Goal: Information Seeking & Learning: Learn about a topic

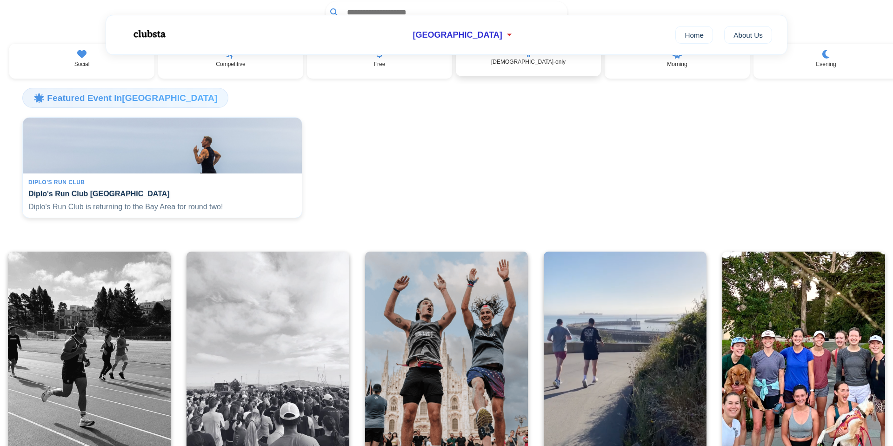
scroll to position [101, 0]
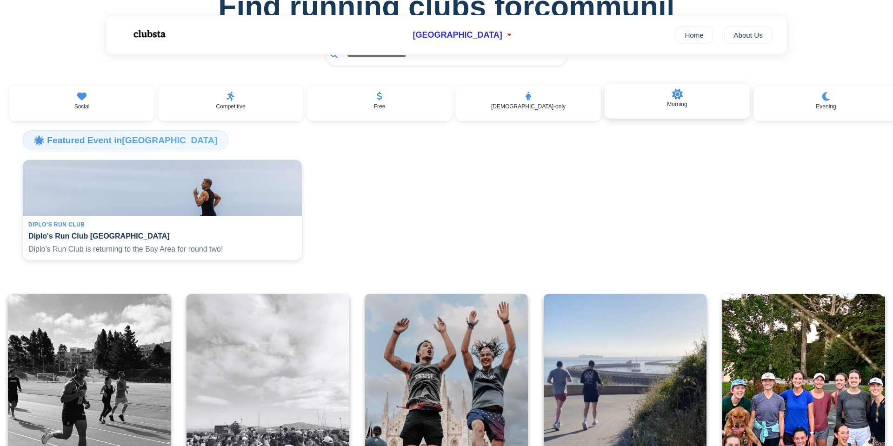
click at [680, 101] on div "Morning" at bounding box center [677, 101] width 145 height 35
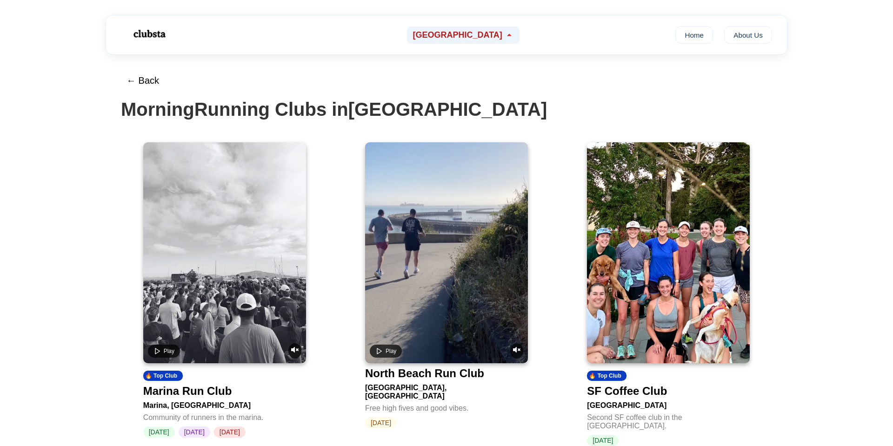
click at [483, 31] on span "[GEOGRAPHIC_DATA]" at bounding box center [457, 35] width 89 height 10
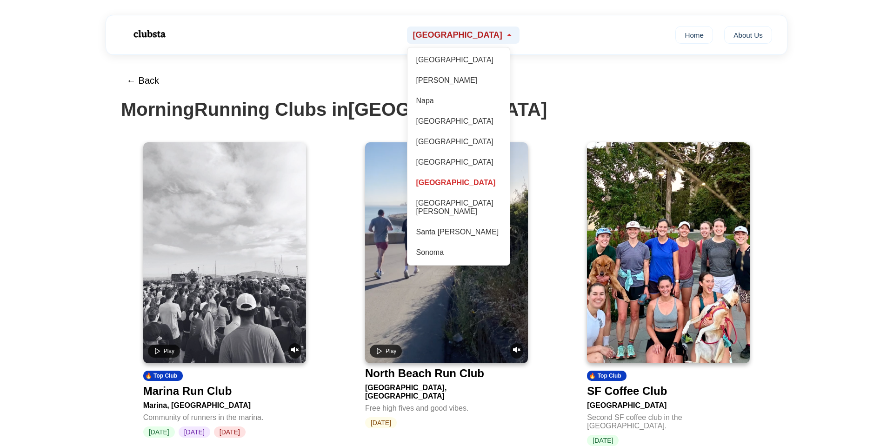
click at [483, 31] on span "[GEOGRAPHIC_DATA]" at bounding box center [457, 35] width 89 height 10
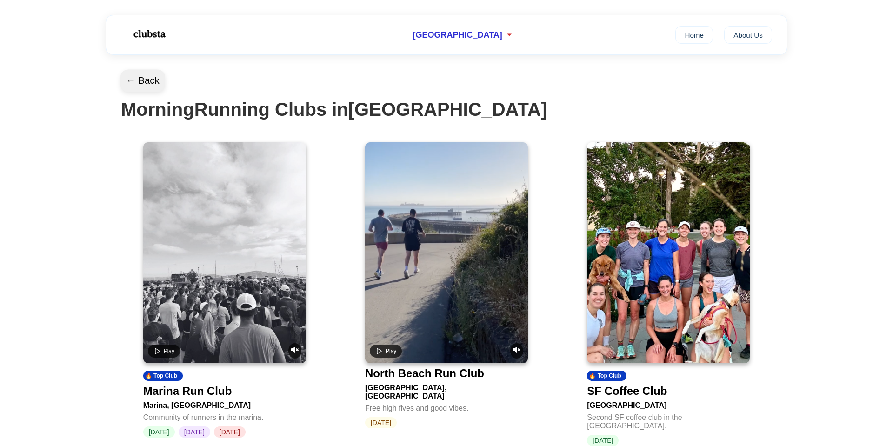
click at [149, 81] on button "← Back" at bounding box center [143, 81] width 45 height 22
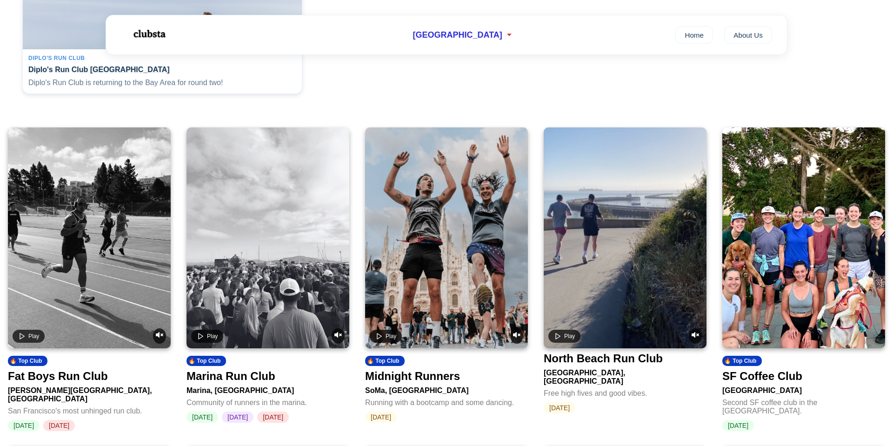
scroll to position [336, 0]
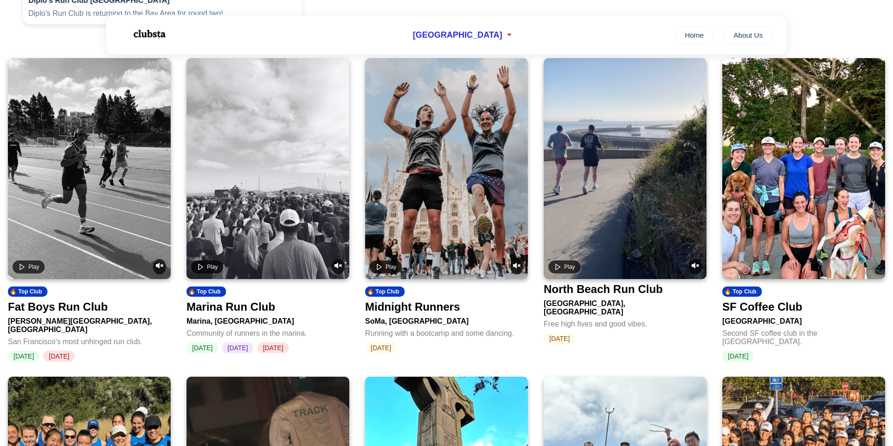
click at [78, 314] on div "Fat Boys Run Club" at bounding box center [58, 307] width 100 height 13
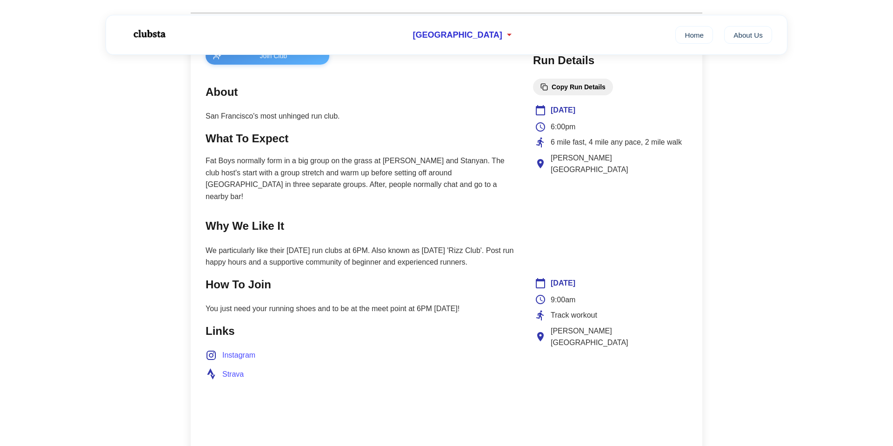
scroll to position [297, 0]
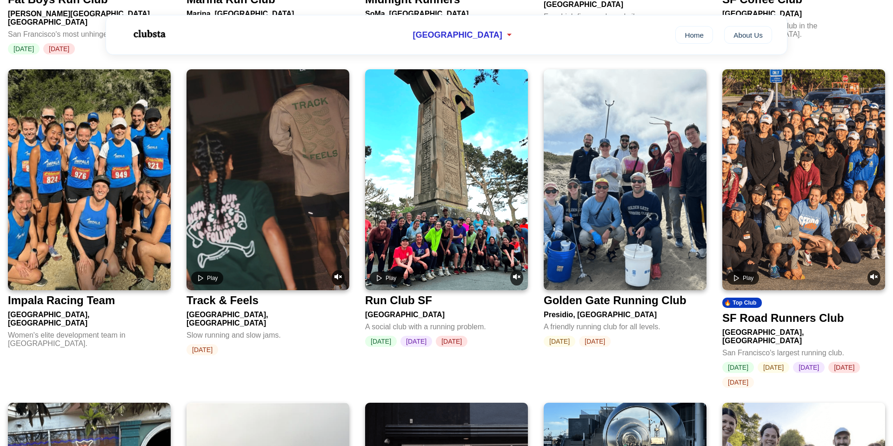
scroll to position [653, 0]
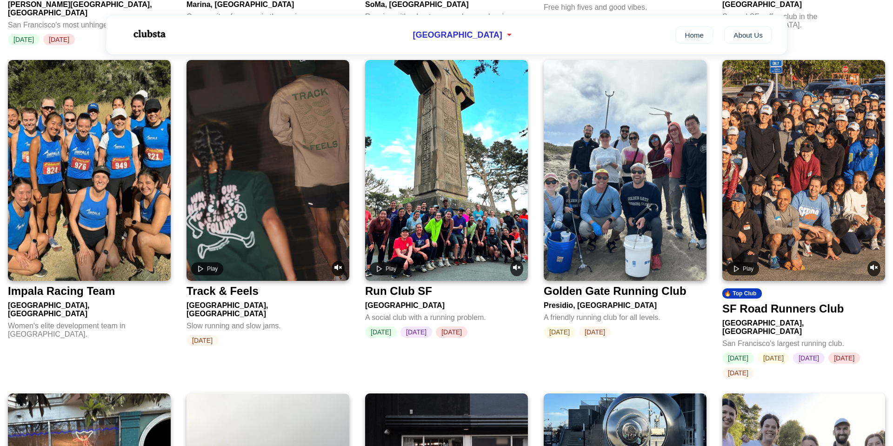
click at [475, 209] on video at bounding box center [446, 170] width 163 height 221
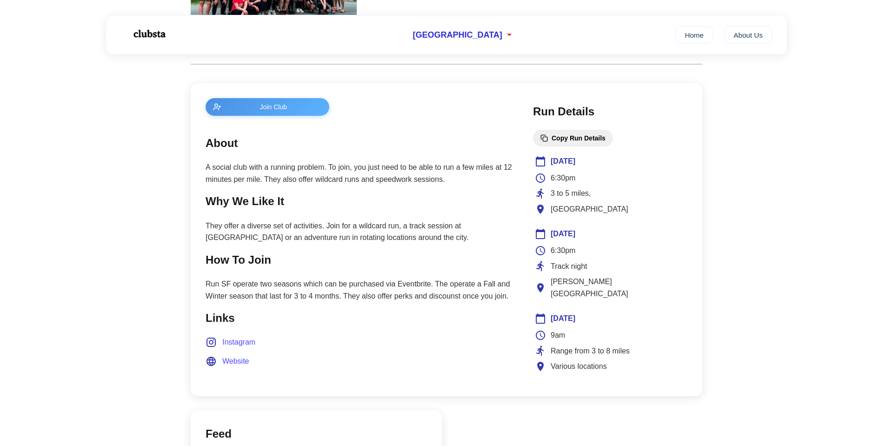
scroll to position [317, 0]
click at [227, 344] on span "Instagram" at bounding box center [238, 341] width 33 height 12
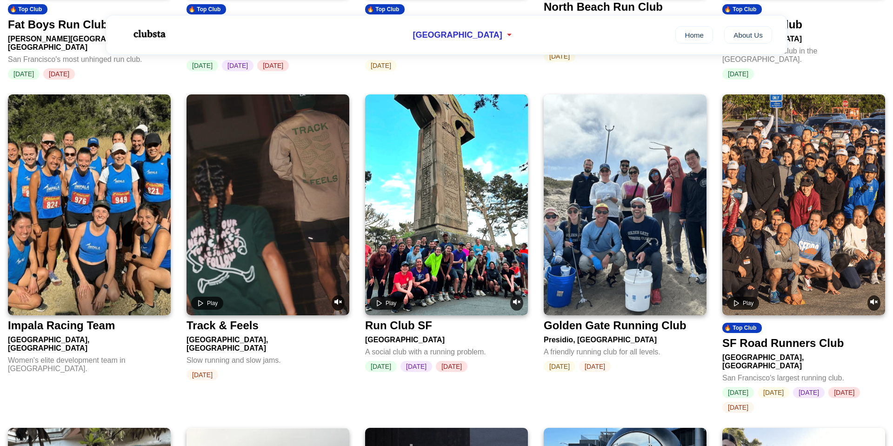
scroll to position [625, 0]
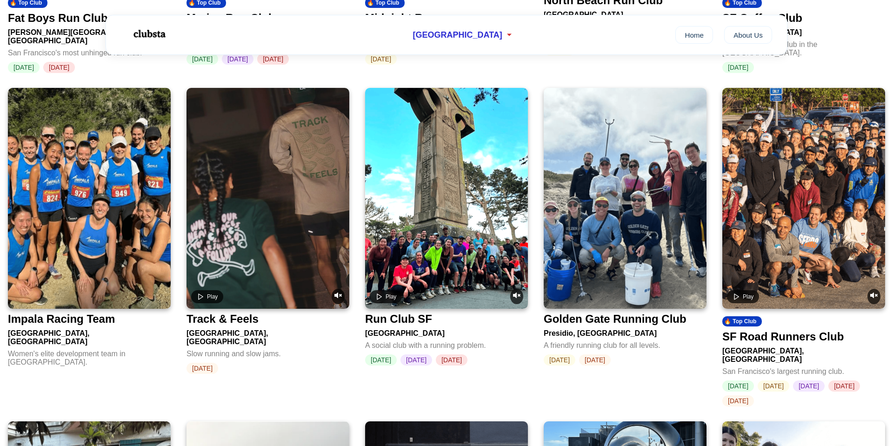
click at [790, 337] on div "SF Road Runners Club" at bounding box center [783, 336] width 121 height 13
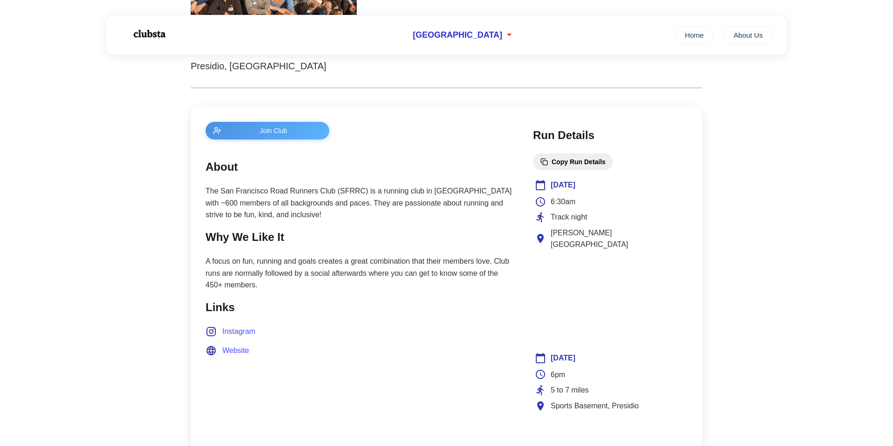
scroll to position [284, 0]
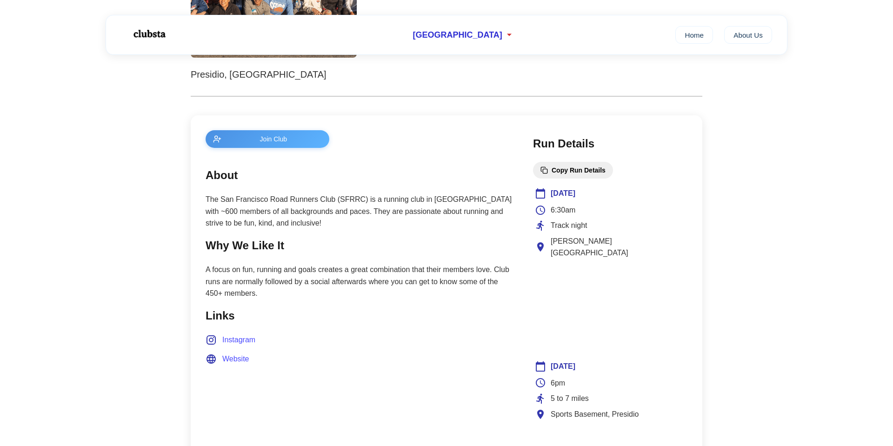
click at [232, 358] on span "Website" at bounding box center [235, 359] width 27 height 12
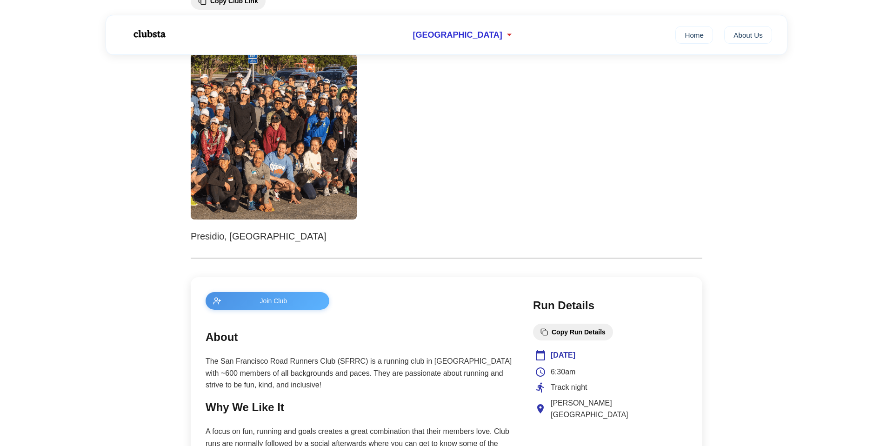
scroll to position [0, 0]
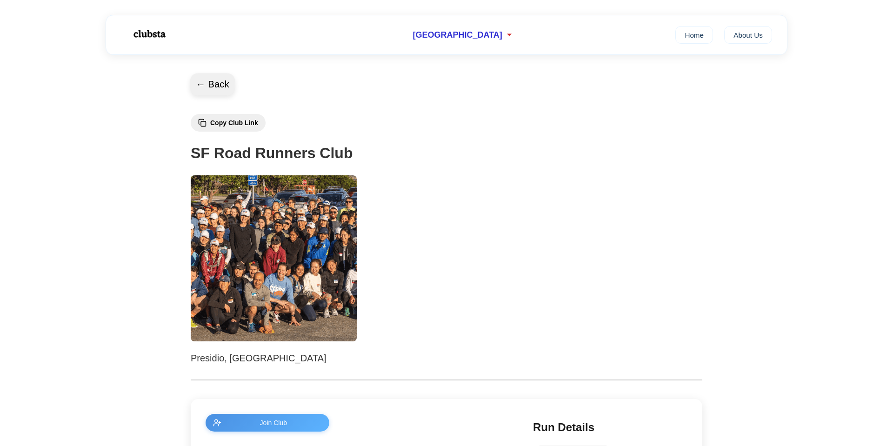
click at [227, 85] on button "← Back" at bounding box center [212, 85] width 45 height 22
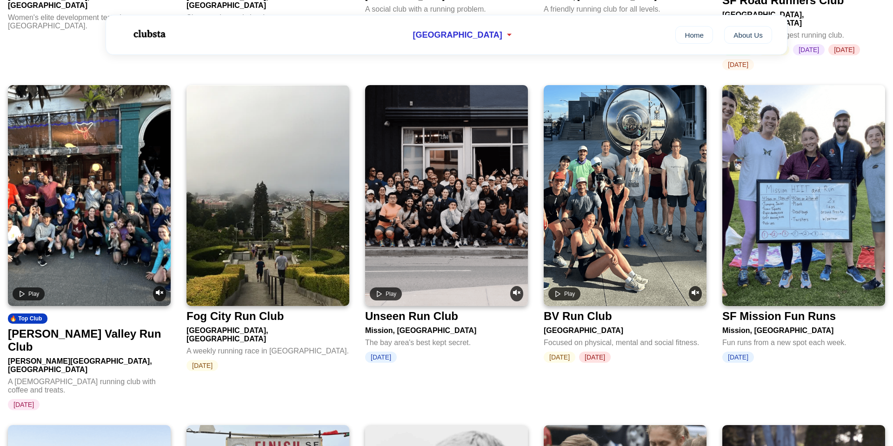
scroll to position [971, 0]
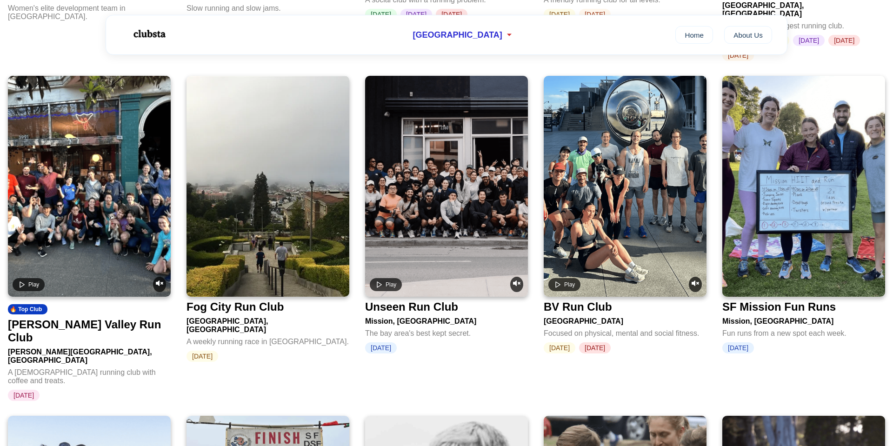
click at [571, 305] on div "BV Run Club" at bounding box center [578, 307] width 68 height 13
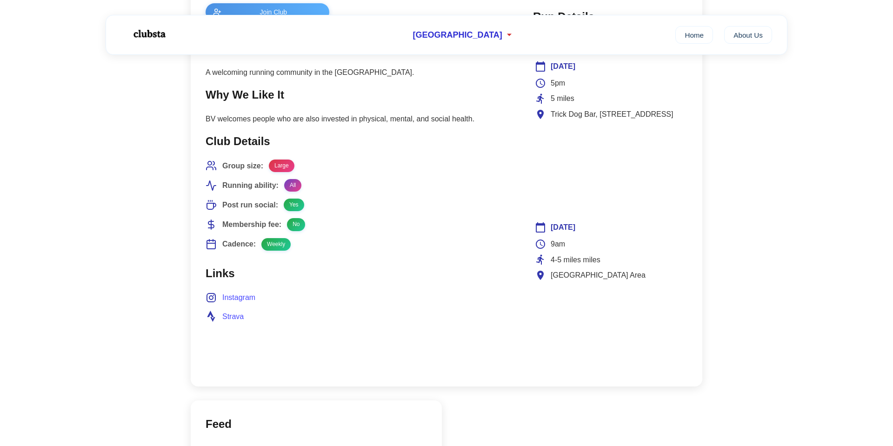
scroll to position [427, 0]
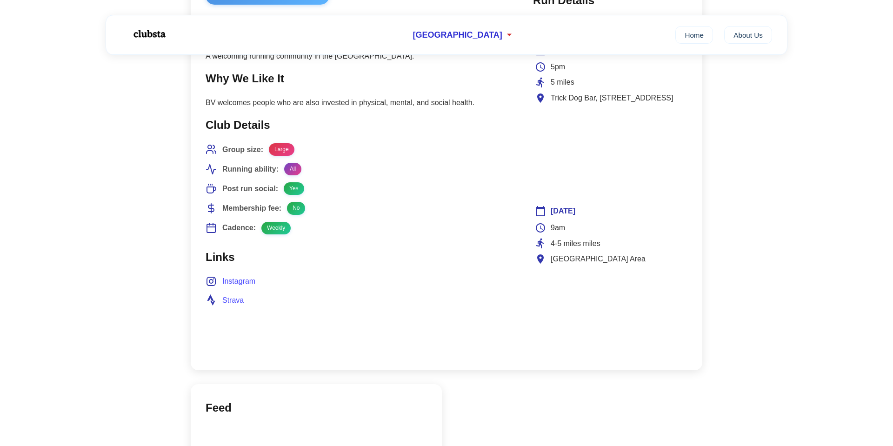
click at [231, 281] on span "Instagram" at bounding box center [238, 281] width 33 height 12
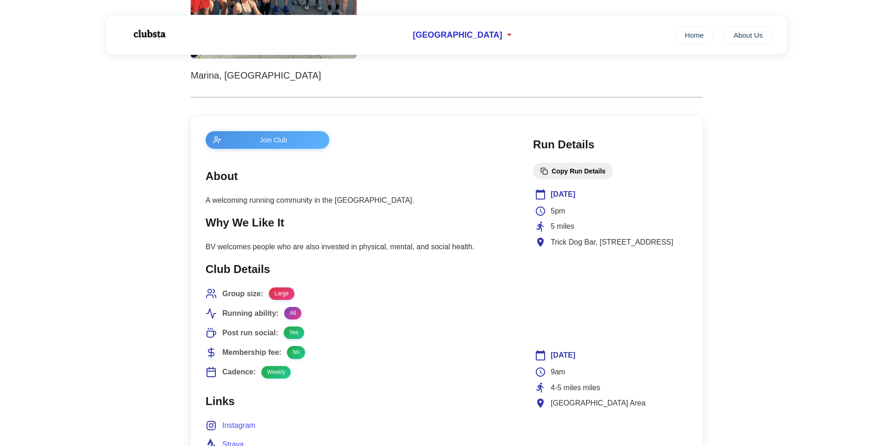
scroll to position [238, 0]
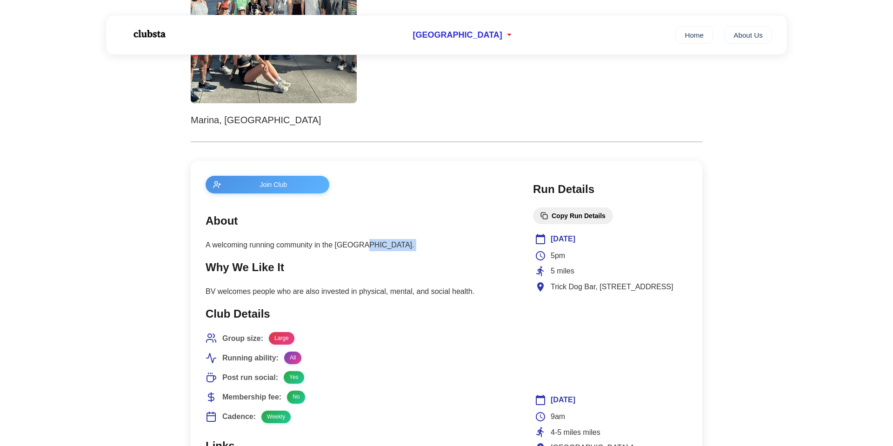
click at [429, 252] on main "Join Club About A welcoming running community in the [GEOGRAPHIC_DATA]. Why We …" at bounding box center [360, 360] width 309 height 369
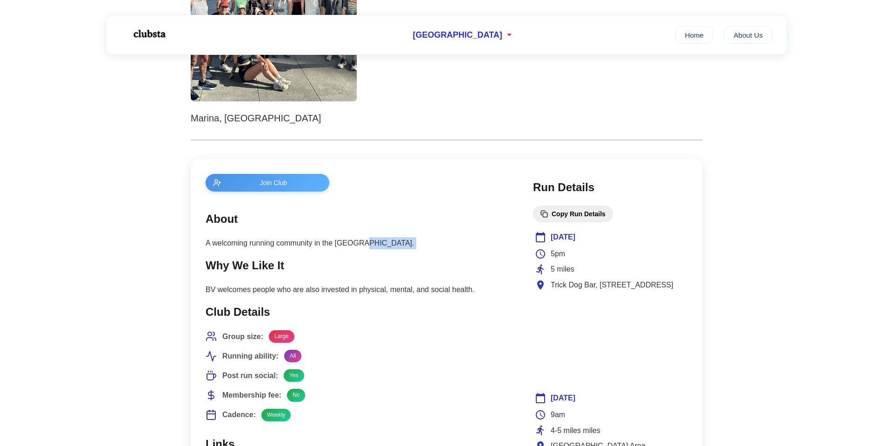
scroll to position [297, 0]
